Goal: Navigation & Orientation: Find specific page/section

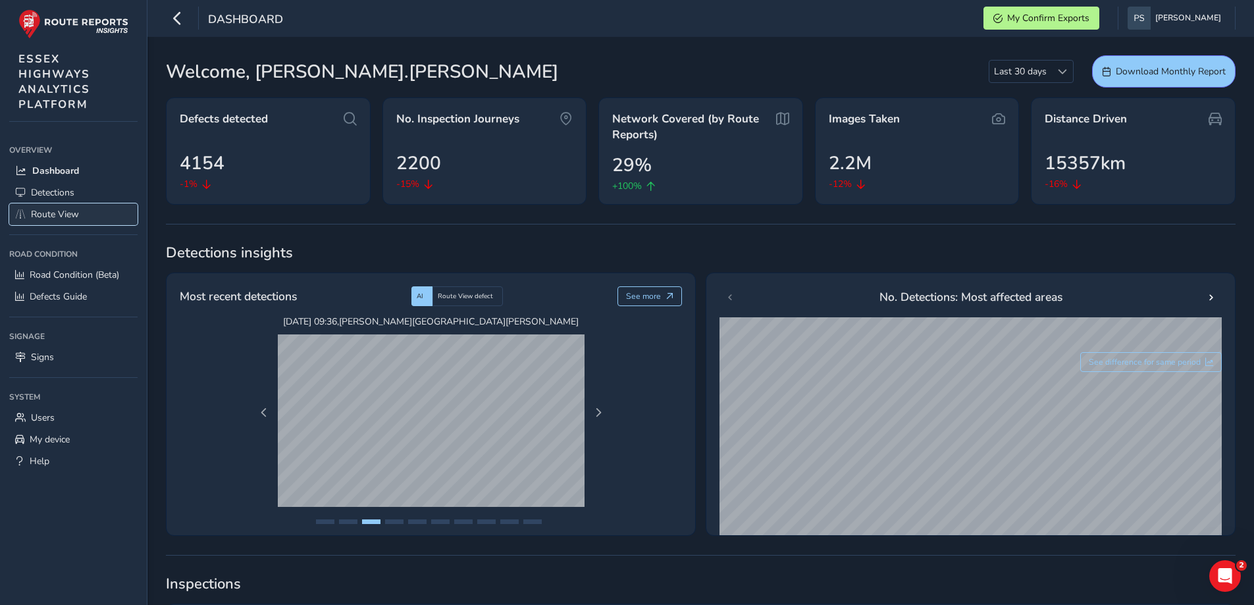
click at [71, 214] on span "Route View" at bounding box center [55, 214] width 48 height 13
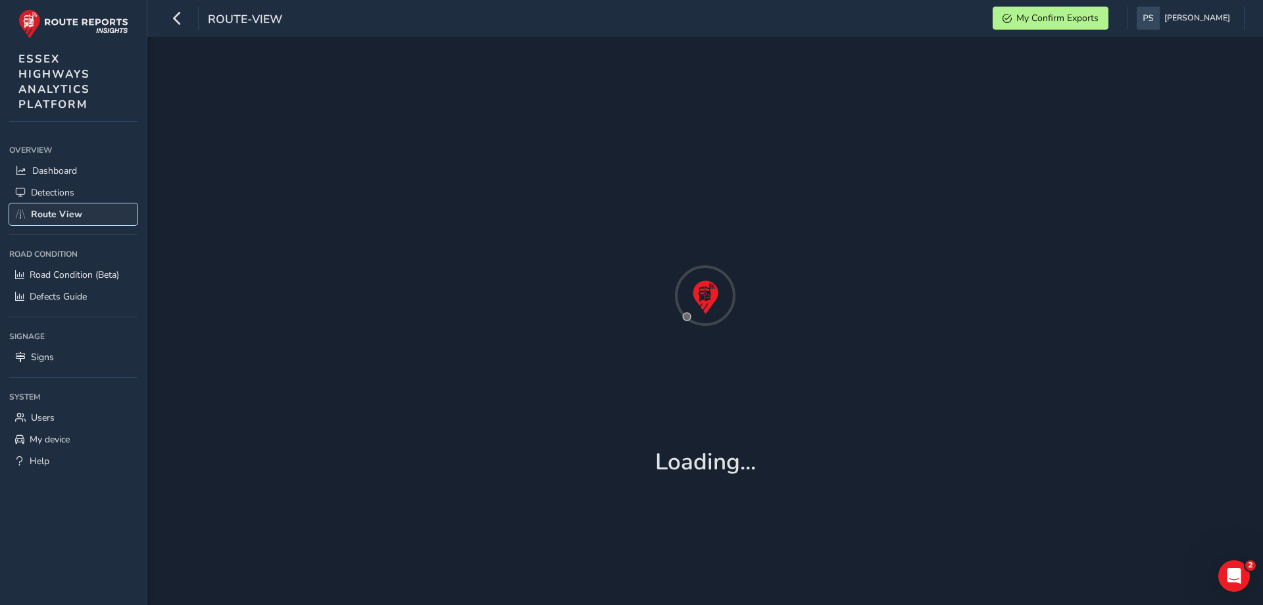
click at [71, 214] on span "Route View" at bounding box center [56, 214] width 51 height 13
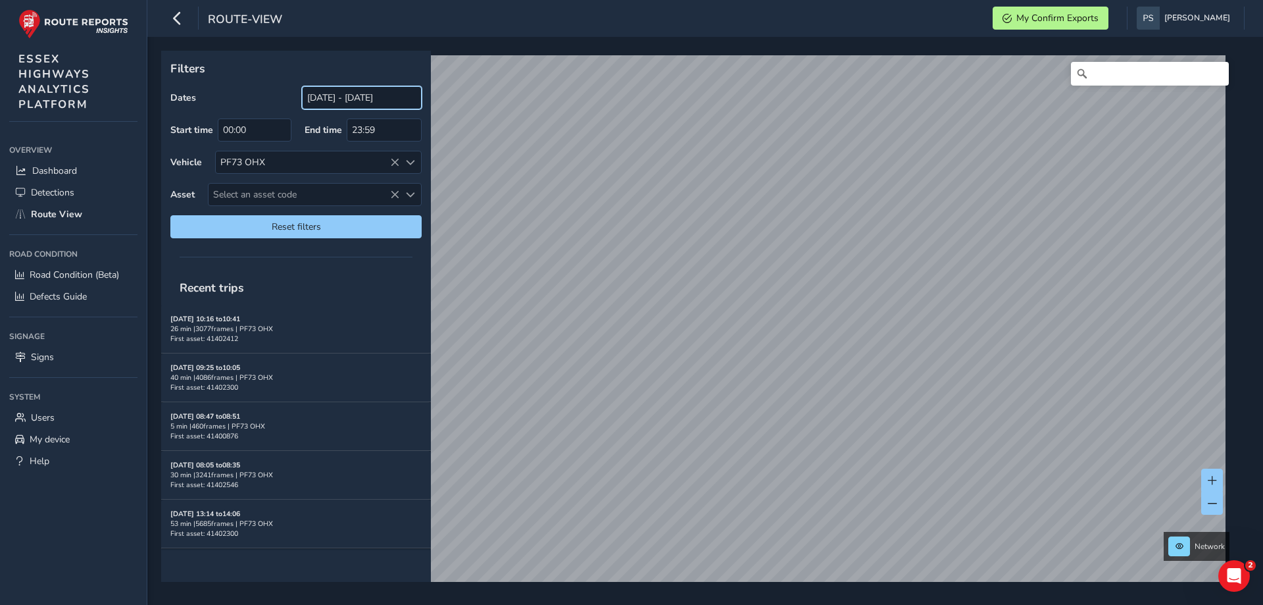
click at [370, 101] on input "[DATE] - [DATE]" at bounding box center [362, 97] width 120 height 23
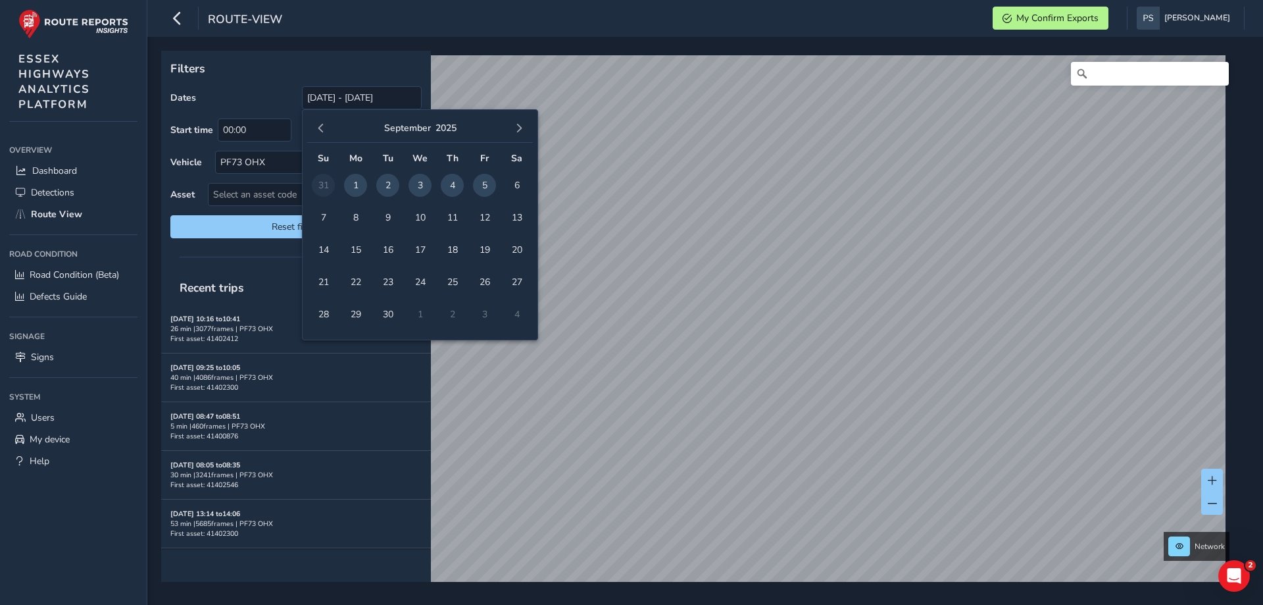
click at [418, 181] on span "3" at bounding box center [420, 185] width 23 height 23
click at [479, 182] on span "5" at bounding box center [484, 185] width 23 height 23
type input "03/09/2025 - 05/09/2025"
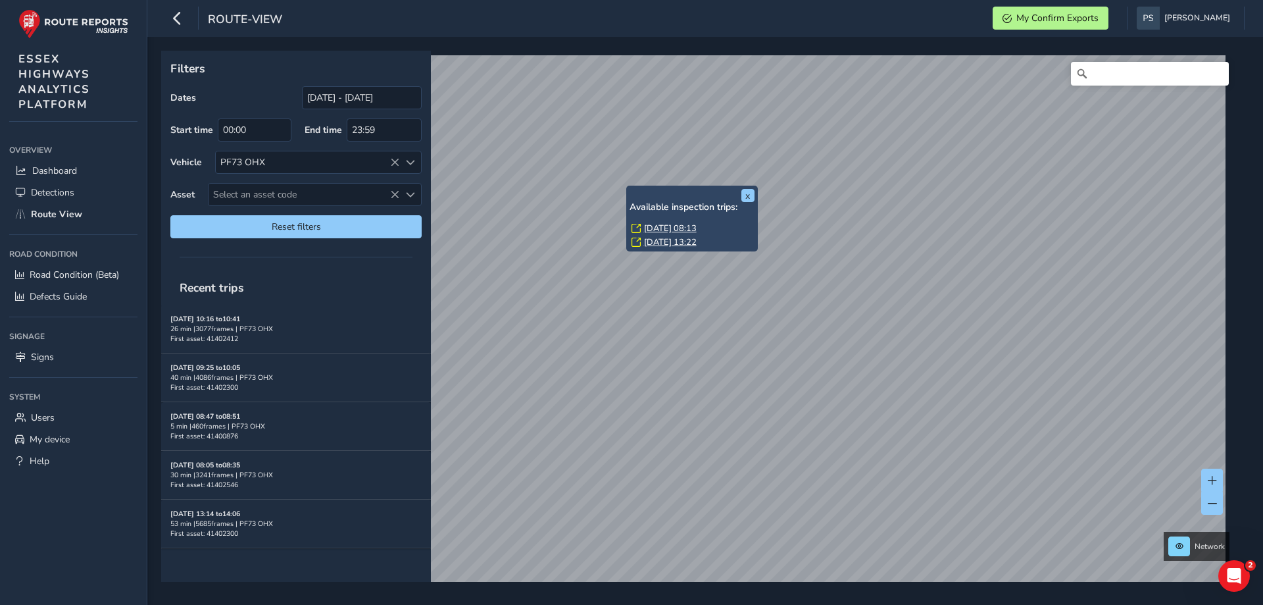
click at [651, 241] on link "Wed, 3 Sep, 13:22" at bounding box center [670, 242] width 53 height 12
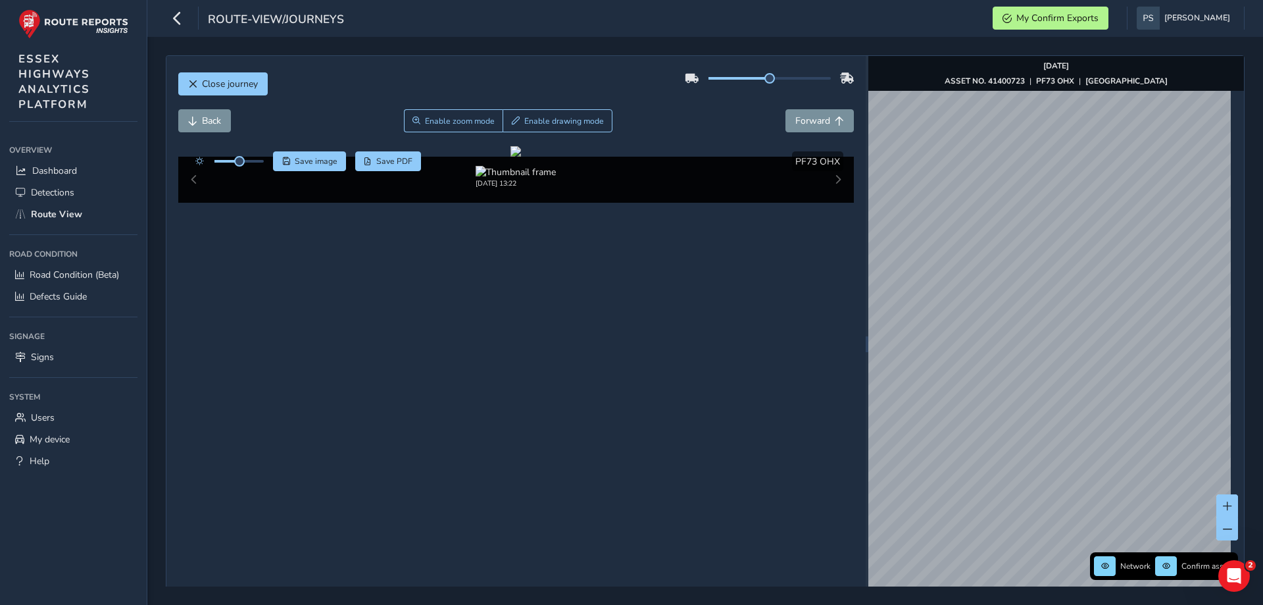
click at [1007, 0] on html "route-view/journeys My Confirm Exports Paul Stanley Colour Scheme: Dark Dim Lig…" at bounding box center [631, 302] width 1263 height 605
click at [1014, 0] on html "route-view/journeys My Confirm Exports Paul Stanley Colour Scheme: Dark Dim Lig…" at bounding box center [631, 302] width 1263 height 605
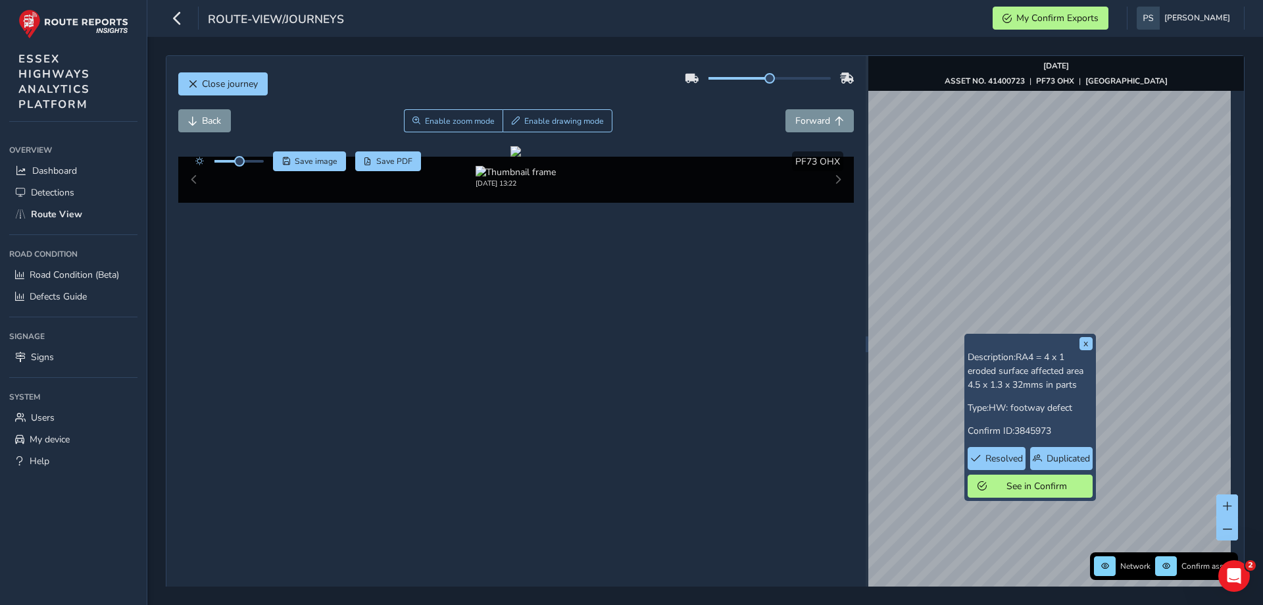
click at [1028, 0] on html "route-view/journeys My Confirm Exports Paul Stanley Colour Scheme: Dark Dim Lig…" at bounding box center [631, 302] width 1263 height 605
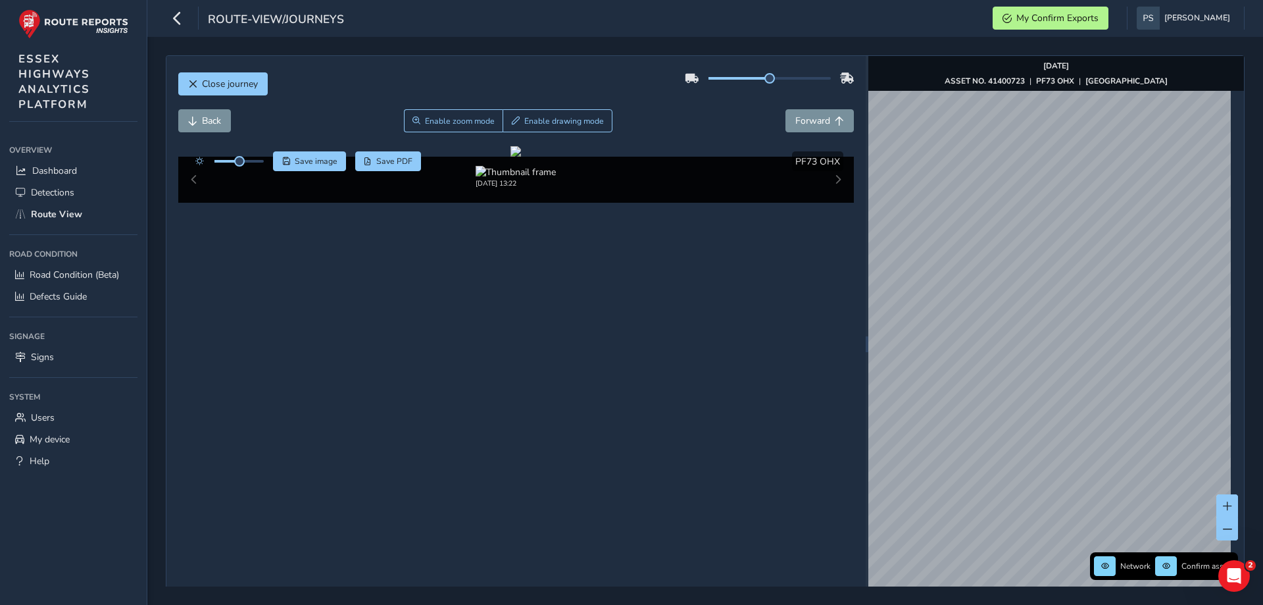
click at [821, 52] on div "Close journey Back Enable zoom mode Enable drawing mode Forward Click and Drag …" at bounding box center [705, 321] width 1116 height 568
click at [1223, 527] on span at bounding box center [1227, 528] width 9 height 9
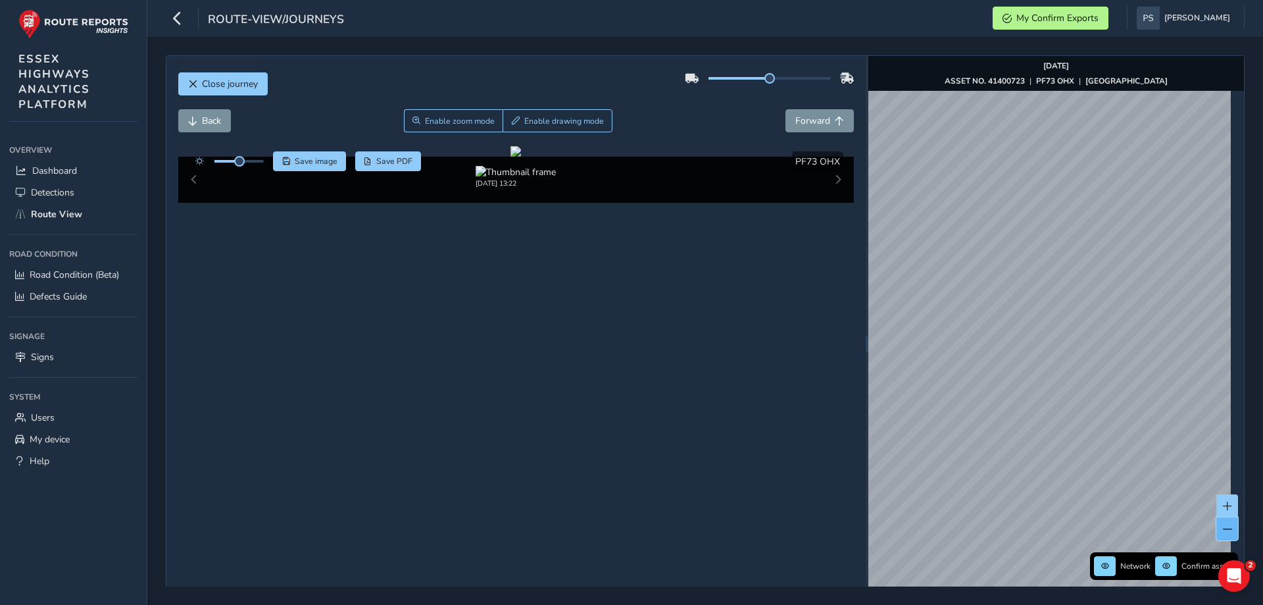
click at [1217, 524] on button at bounding box center [1228, 528] width 22 height 23
click at [0, 0] on div "x Description: Ra4 = 1 x 4. Vegetation obscuring speed limit sign. Both sides. …" at bounding box center [0, 0] width 0 height 0
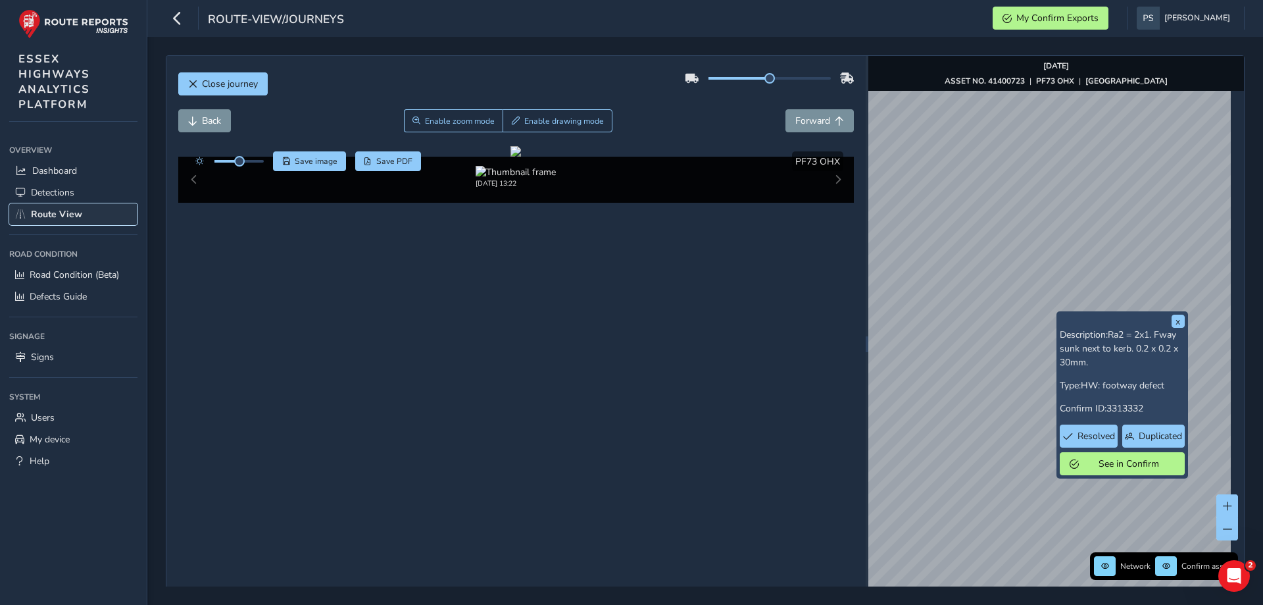
click at [78, 217] on span "Route View" at bounding box center [56, 214] width 51 height 13
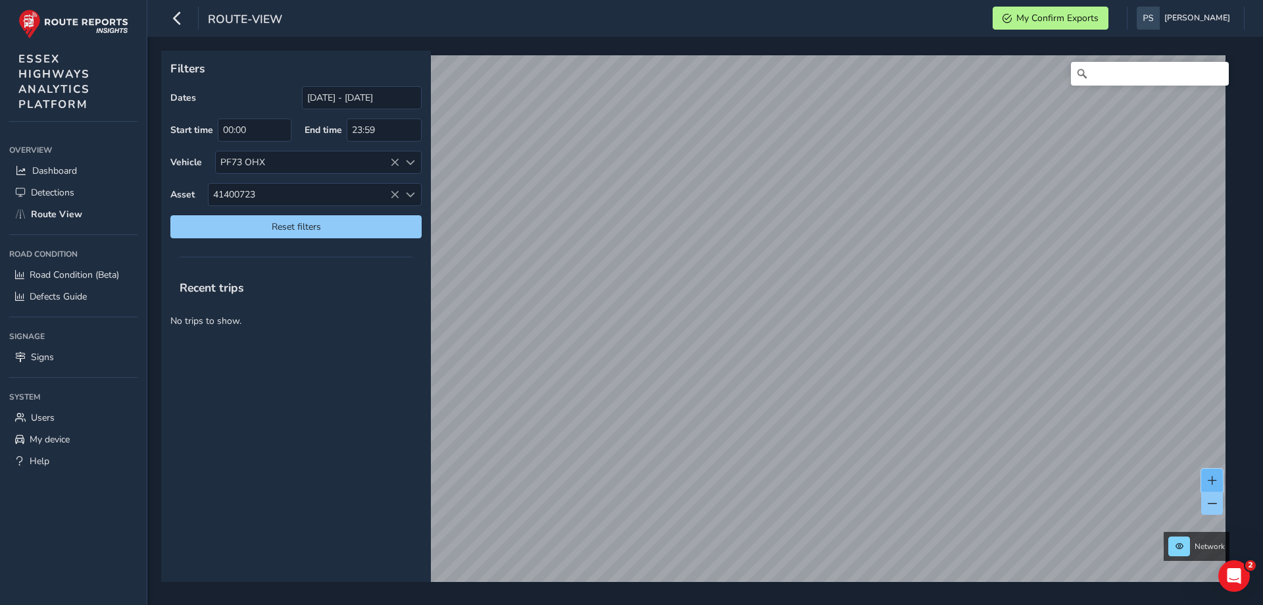
click at [1213, 482] on span at bounding box center [1212, 480] width 9 height 9
click at [876, 604] on html "route-view My Confirm Exports Paul Stanley Colour Scheme: Dark Dim Light Logout…" at bounding box center [631, 302] width 1263 height 605
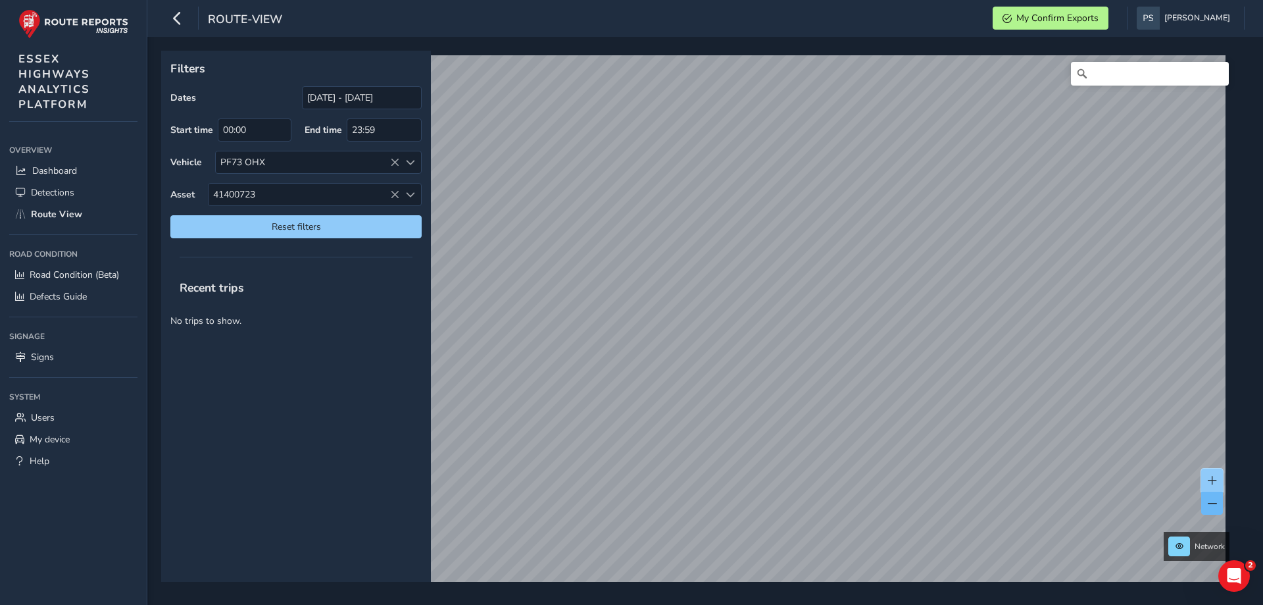
click at [1210, 486] on button at bounding box center [1213, 480] width 22 height 23
click at [1219, 478] on button at bounding box center [1213, 480] width 22 height 23
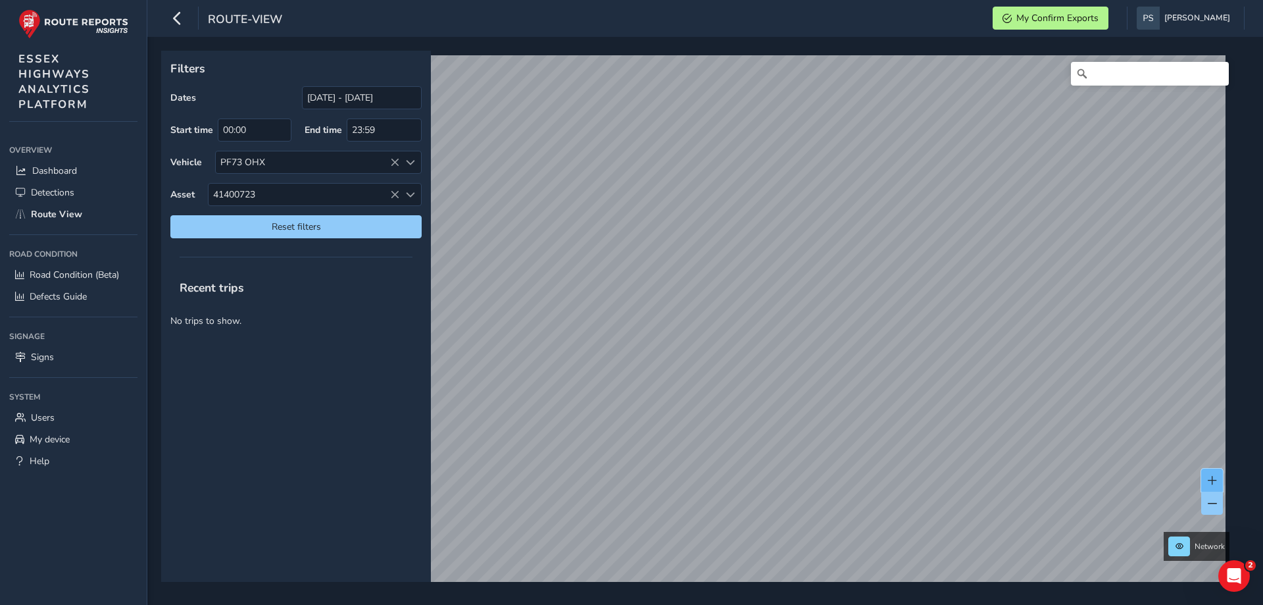
click at [1219, 478] on button at bounding box center [1213, 480] width 22 height 23
click at [253, 420] on div "Filters Dates 03/09/2025 - 05/09/2025 Start time 00:00 End time 23:59 Vehicle P…" at bounding box center [700, 316] width 1079 height 531
click at [1203, 481] on button at bounding box center [1213, 480] width 22 height 23
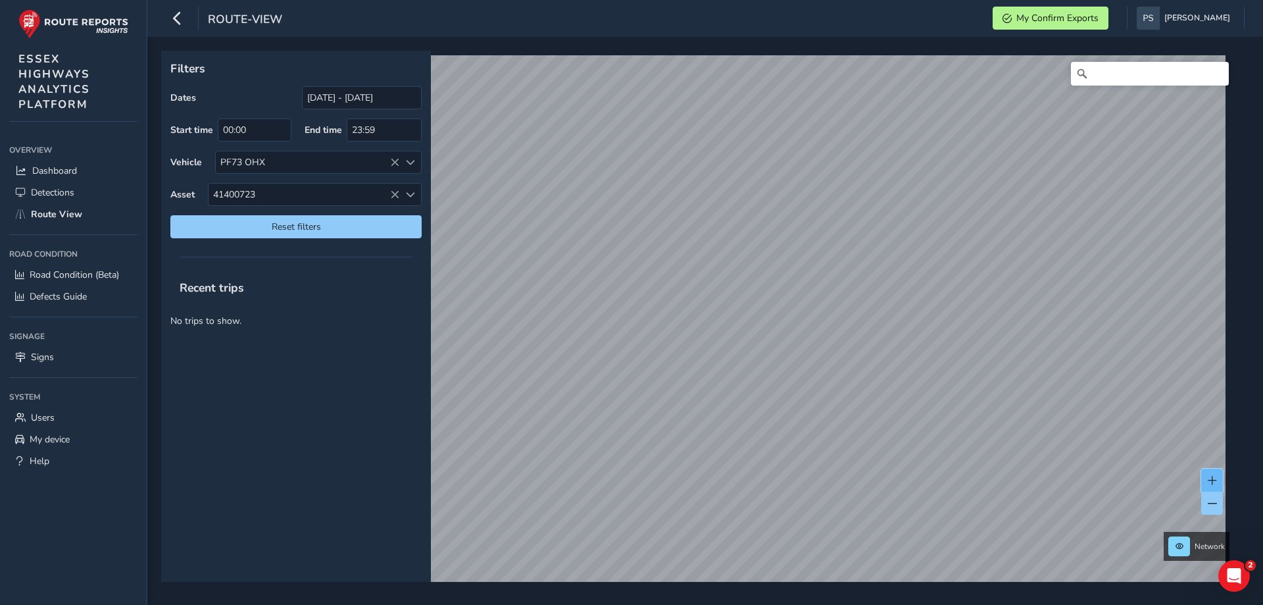
click at [1203, 481] on button at bounding box center [1213, 480] width 22 height 23
click at [1208, 482] on span at bounding box center [1212, 480] width 9 height 9
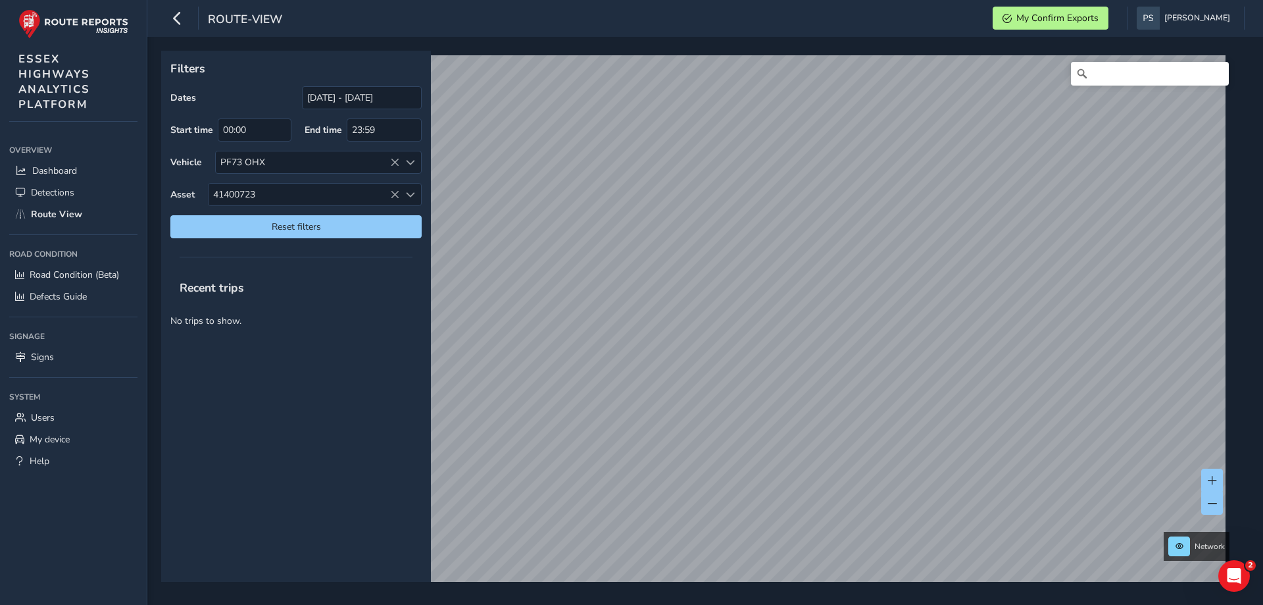
click at [951, 0] on html "route-view My Confirm Exports Paul Stanley Colour Scheme: Dark Dim Light Logout…" at bounding box center [631, 302] width 1263 height 605
click at [1213, 476] on span at bounding box center [1212, 480] width 9 height 9
click at [1217, 479] on button at bounding box center [1213, 480] width 22 height 23
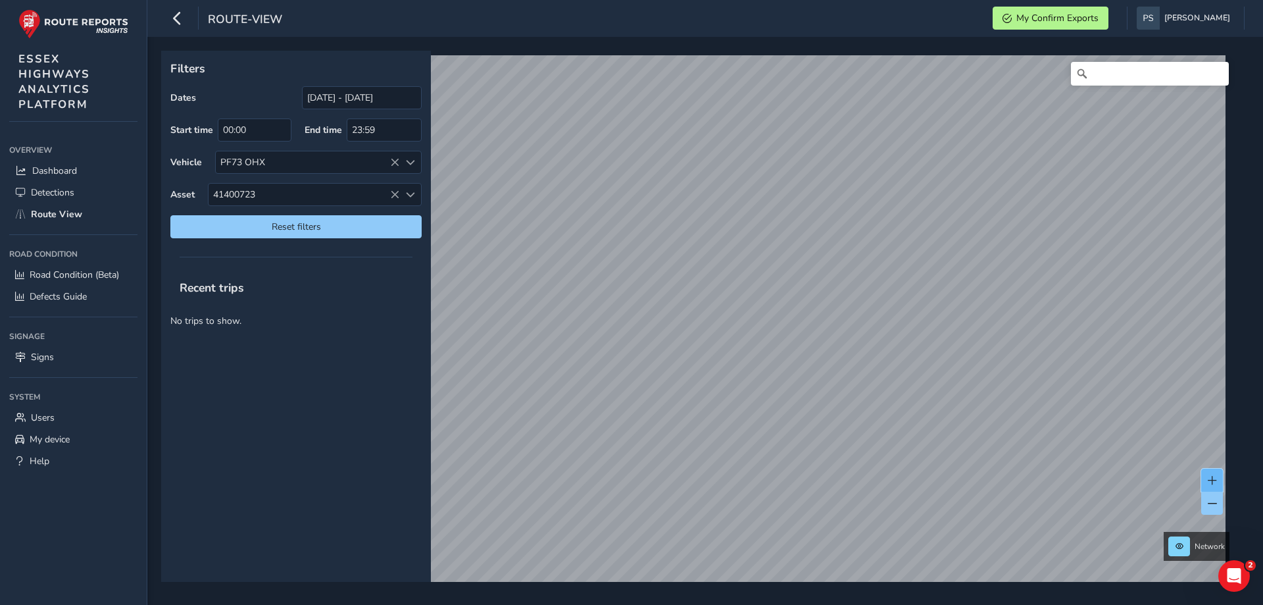
click at [1217, 479] on button at bounding box center [1213, 480] width 22 height 23
click at [1214, 485] on button at bounding box center [1213, 480] width 22 height 23
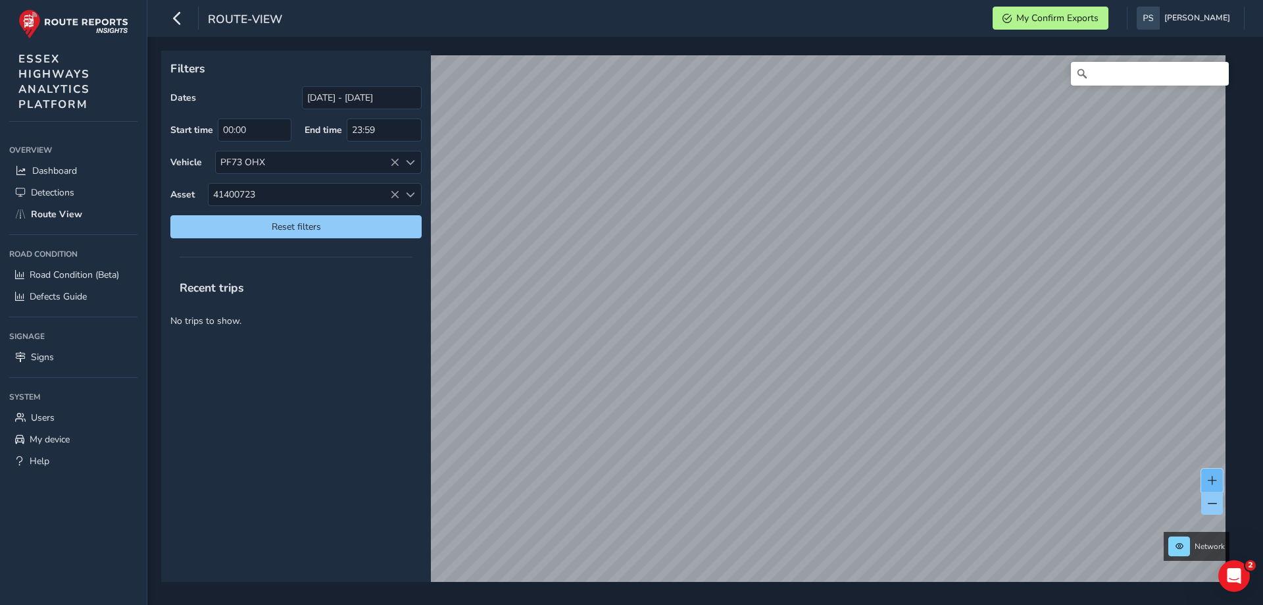
click at [1214, 485] on button at bounding box center [1213, 480] width 22 height 23
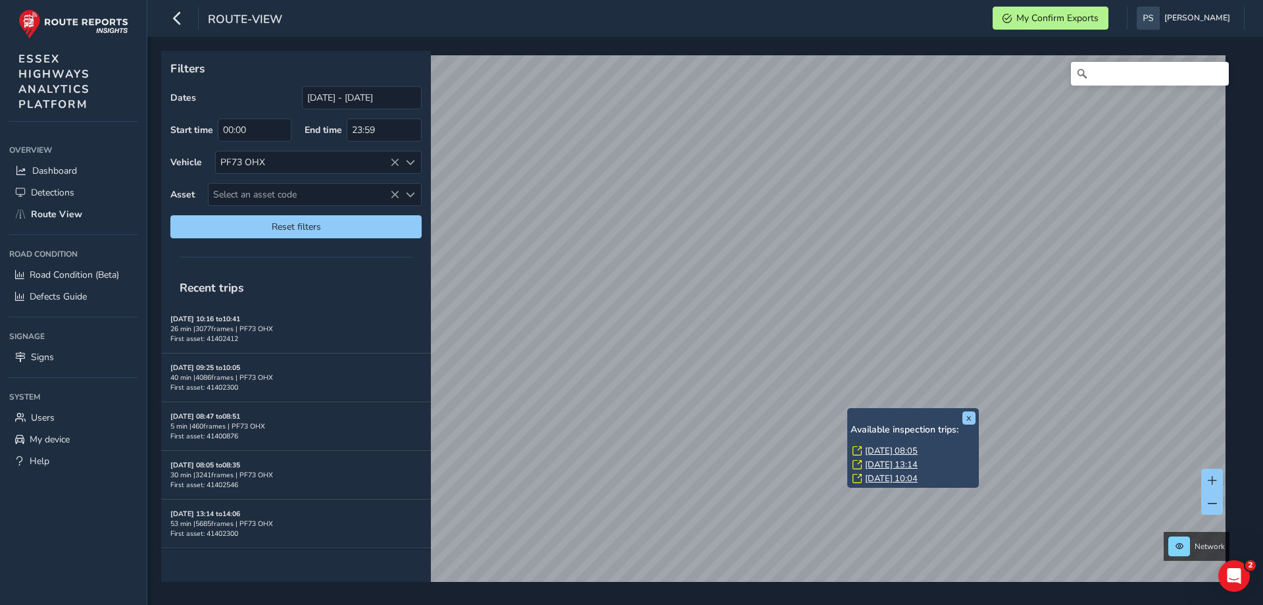
click at [883, 448] on link "[DATE] 08:05" at bounding box center [891, 451] width 53 height 12
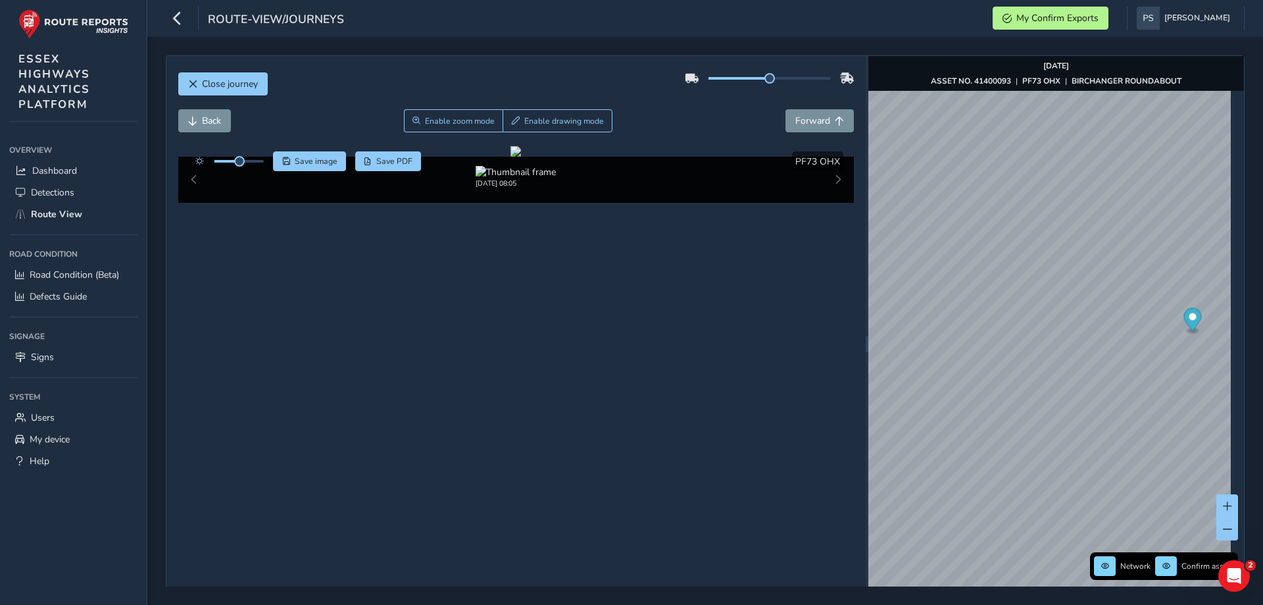
click at [1233, 399] on div "Network Confirm assets [DATE] ASSET NO. 41400093 | PF73 OHX | BIRCHANGER ROUNDA…" at bounding box center [1057, 344] width 376 height 576
click at [1263, 382] on div "Close journey Back Enable zoom mode Enable drawing mode Forward Click and Drag …" at bounding box center [705, 321] width 1116 height 568
click at [1034, 428] on div "x" at bounding box center [1099, 440] width 132 height 28
